Goal: Find contact information: Find contact information

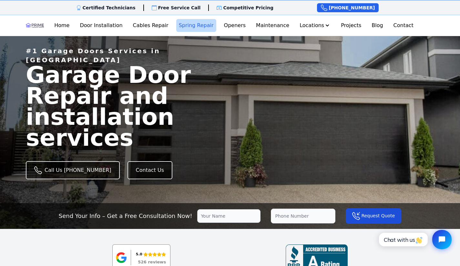
click at [195, 27] on link "Spring Repair" at bounding box center [196, 25] width 40 height 13
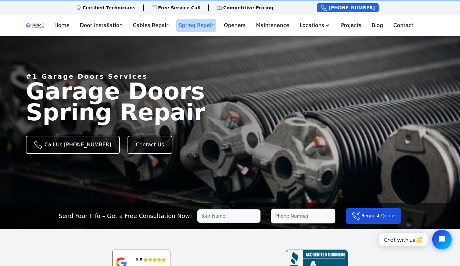
click at [171, 9] on p "Free Service Call" at bounding box center [179, 8] width 43 height 6
click at [157, 8] on icon at bounding box center [154, 7] width 5 height 5
click at [171, 9] on p "Free Service Call" at bounding box center [179, 8] width 43 height 6
click at [116, 27] on link "Door Installation" at bounding box center [101, 25] width 48 height 13
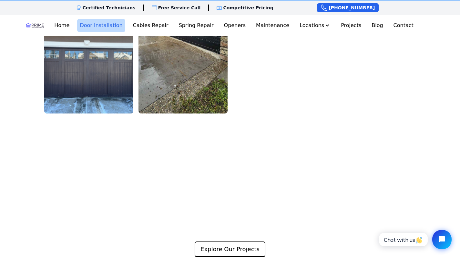
scroll to position [1157, 0]
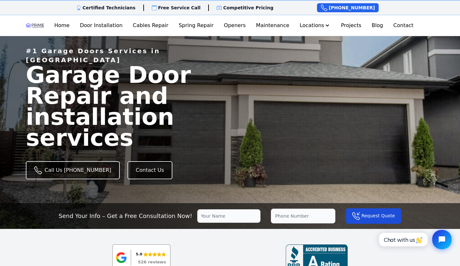
click at [236, 10] on p "Competitive Pricing" at bounding box center [248, 8] width 50 height 6
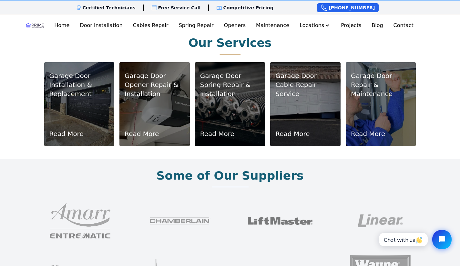
scroll to position [392, 0]
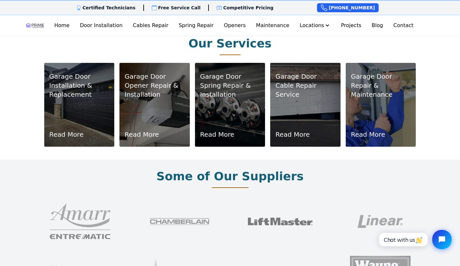
click at [75, 88] on p "Installation & Replacement" at bounding box center [79, 90] width 60 height 18
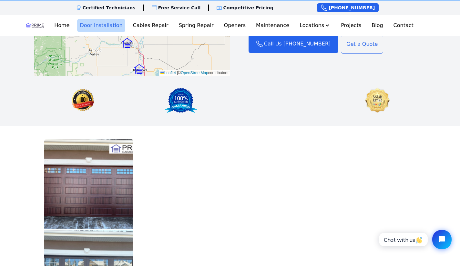
scroll to position [950, 0]
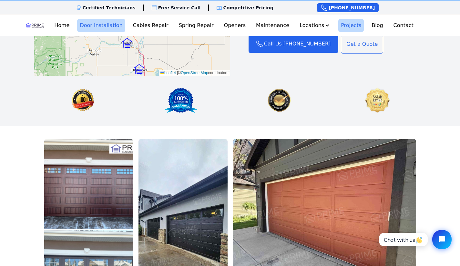
click at [345, 25] on link "Projects" at bounding box center [352, 25] width 26 height 13
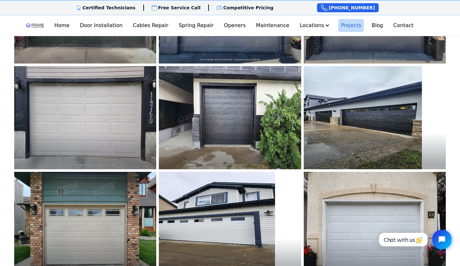
scroll to position [113, 0]
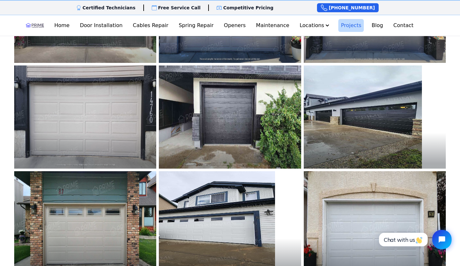
click at [223, 122] on img at bounding box center [230, 117] width 156 height 114
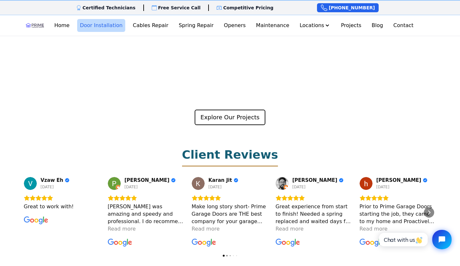
scroll to position [1291, 0]
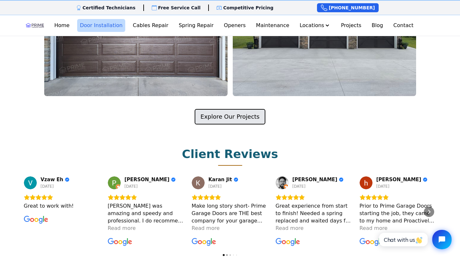
click at [229, 109] on link "Explore Our Projects" at bounding box center [230, 117] width 71 height 16
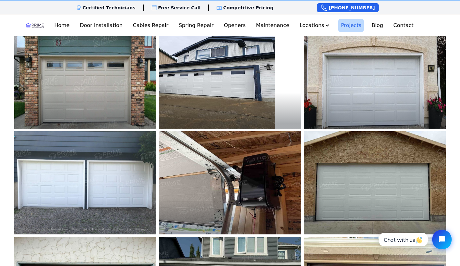
scroll to position [260, 0]
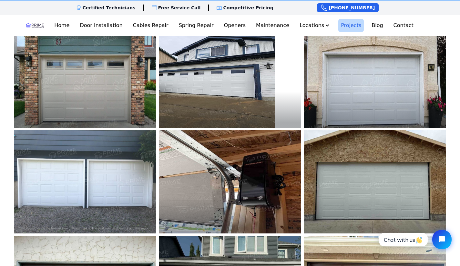
click at [89, 86] on img at bounding box center [85, 76] width 156 height 114
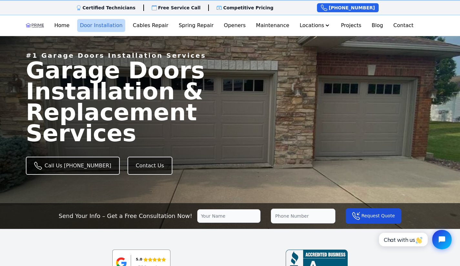
click at [112, 26] on link "Door Installation" at bounding box center [101, 25] width 48 height 13
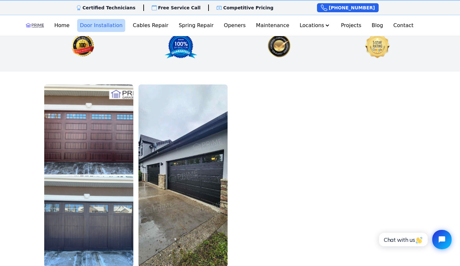
scroll to position [1005, 0]
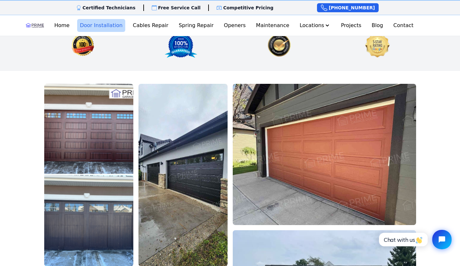
drag, startPoint x: 321, startPoint y: 102, endPoint x: 297, endPoint y: 113, distance: 25.7
click at [297, 113] on img at bounding box center [324, 154] width 183 height 141
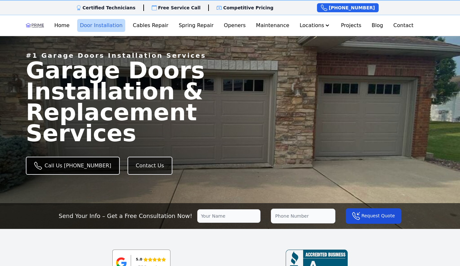
click at [49, 163] on link "Call Us [PHONE_NUMBER]" at bounding box center [73, 166] width 94 height 18
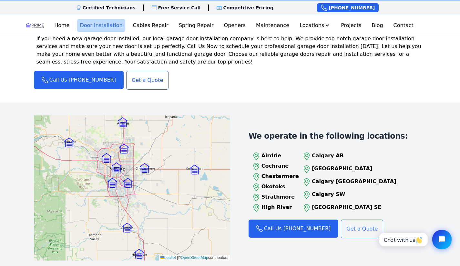
scroll to position [765, 0]
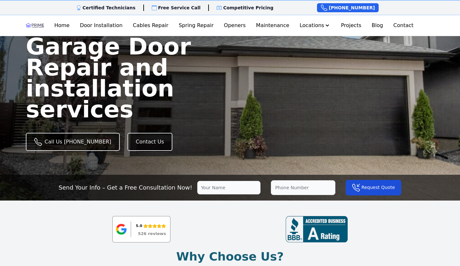
scroll to position [208, 0]
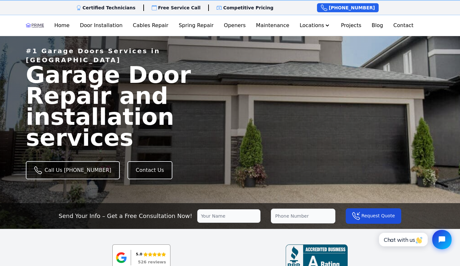
click at [305, 144] on main "#1 Garage Doors Services in Calgary Garage Door Repair and installation service…" at bounding box center [230, 126] width 460 height 181
click at [341, 28] on link "Projects" at bounding box center [352, 25] width 26 height 13
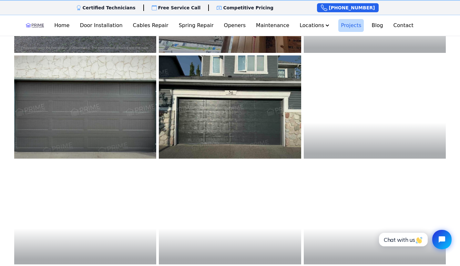
scroll to position [442, 0]
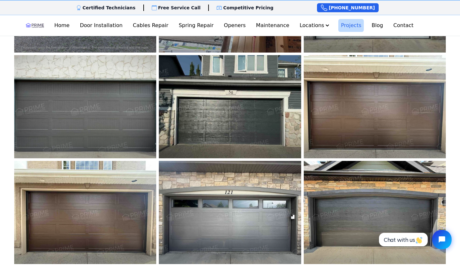
click at [86, 127] on img at bounding box center [85, 107] width 156 height 114
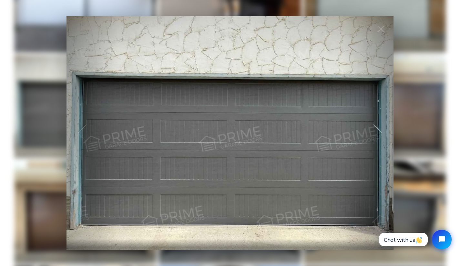
click at [381, 135] on div at bounding box center [378, 133] width 31 height 41
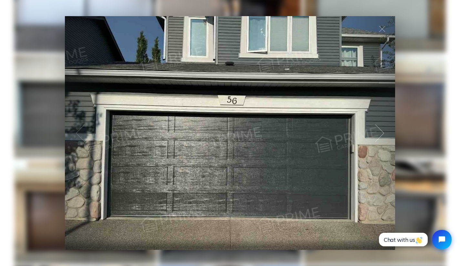
click at [381, 135] on div at bounding box center [379, 133] width 31 height 41
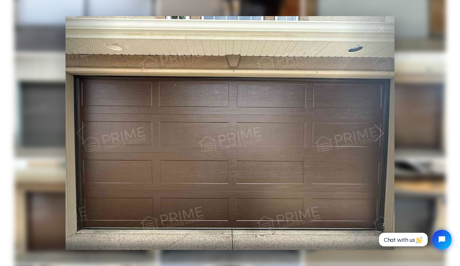
click at [381, 135] on div at bounding box center [379, 133] width 31 height 41
